Goal: Check status

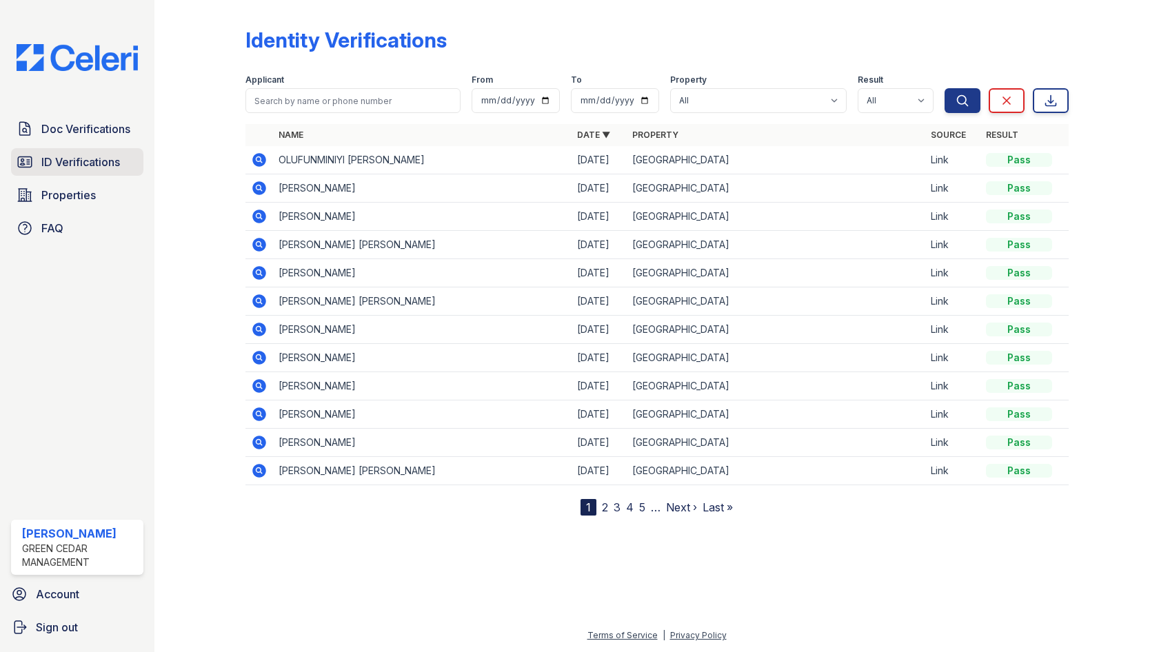
click at [88, 168] on span "ID Verifications" at bounding box center [80, 162] width 79 height 17
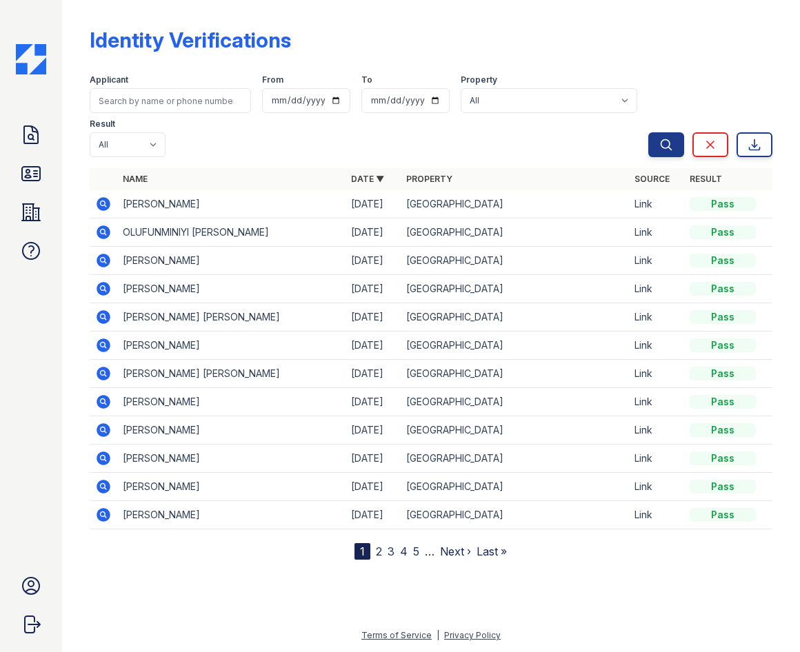
click at [110, 204] on icon at bounding box center [103, 204] width 17 height 17
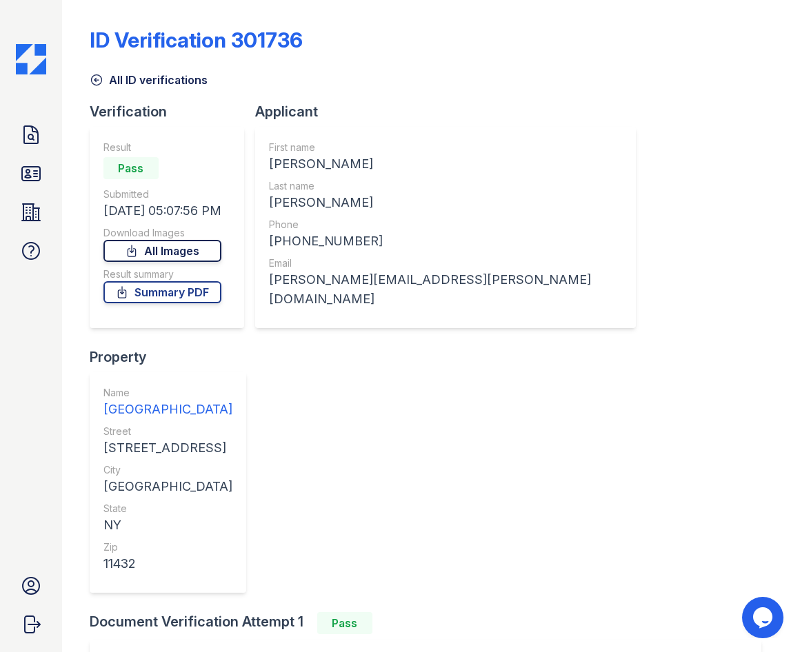
click at [203, 243] on link "All Images" at bounding box center [162, 251] width 118 height 22
click at [156, 299] on link "Summary PDF" at bounding box center [162, 292] width 118 height 22
